Goal: Find specific page/section: Find specific page/section

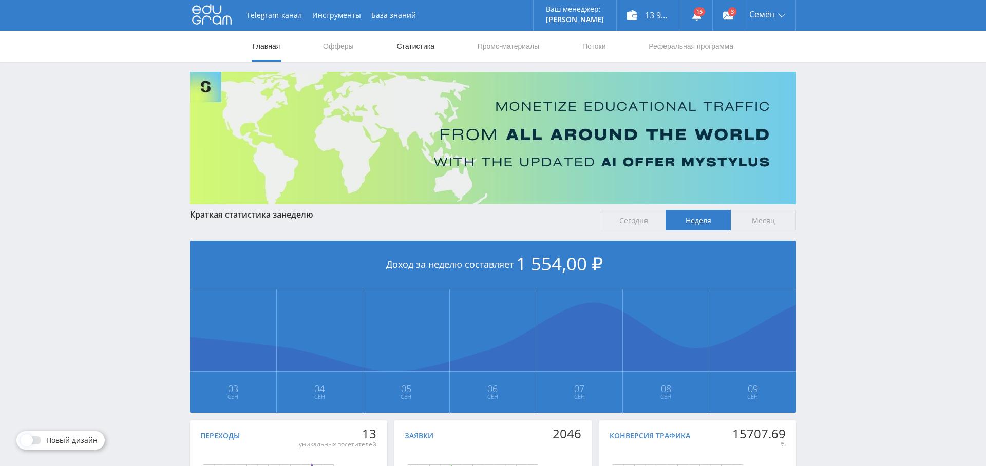
click at [408, 51] on link "Статистика" at bounding box center [415, 46] width 40 height 31
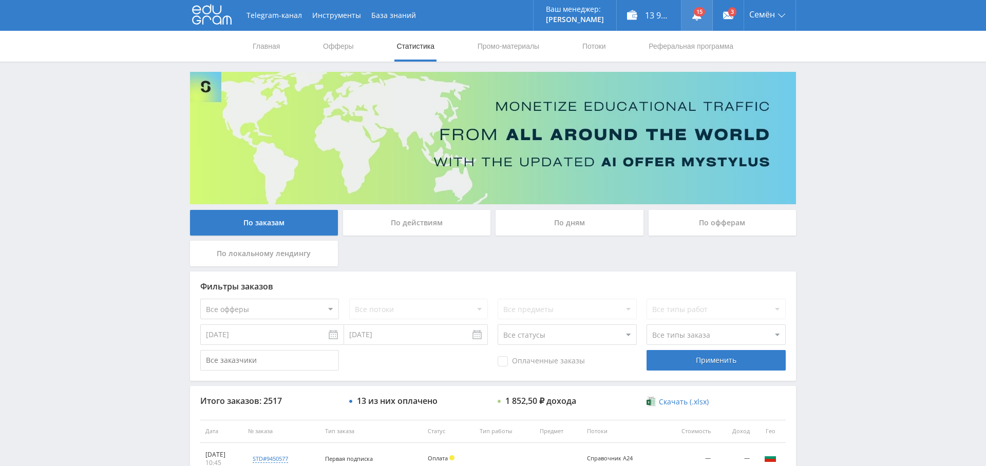
click at [702, 9] on link at bounding box center [696, 15] width 31 height 31
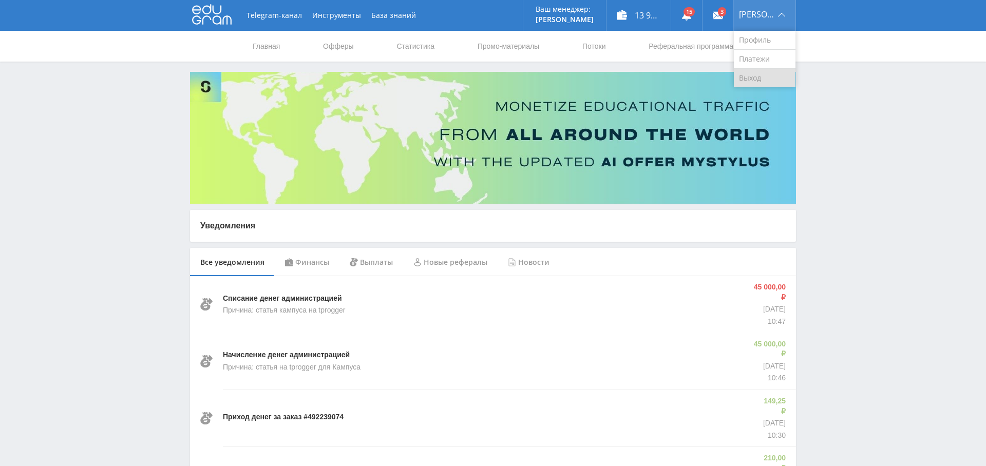
drag, startPoint x: 775, startPoint y: 75, endPoint x: 767, endPoint y: 78, distance: 7.5
click at [774, 75] on link "Выход" at bounding box center [765, 78] width 62 height 18
